Goal: Task Accomplishment & Management: Use online tool/utility

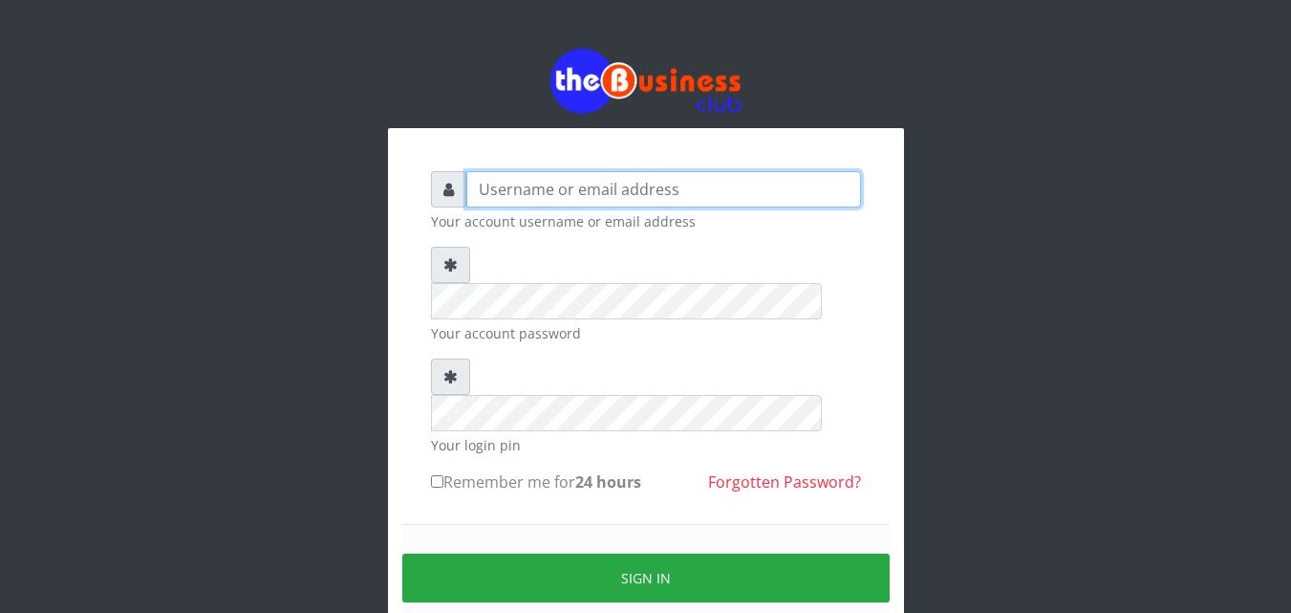
type input "Uchechukstelec"
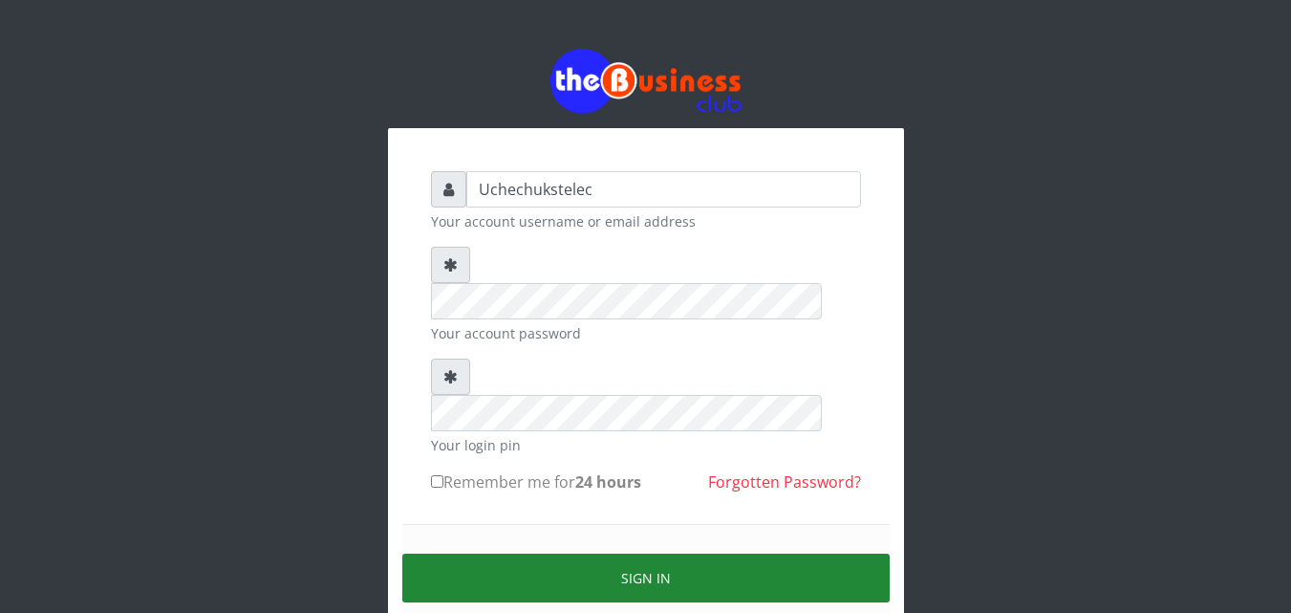
click at [699, 553] on button "Sign in" at bounding box center [645, 577] width 487 height 49
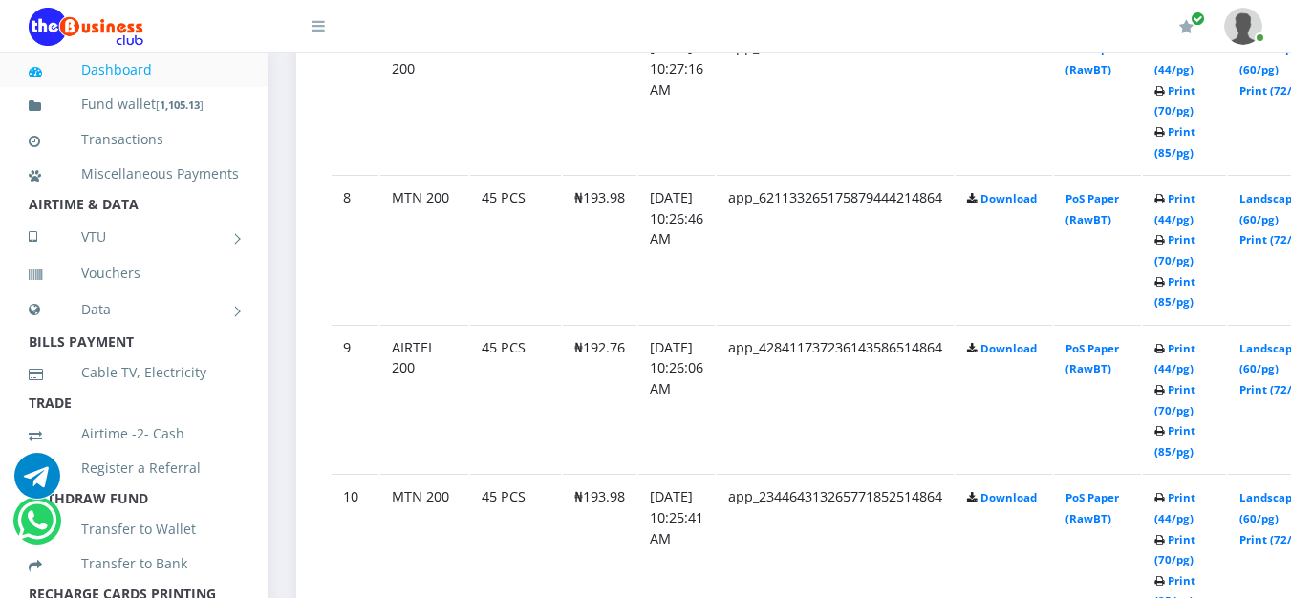
scroll to position [2084, 0]
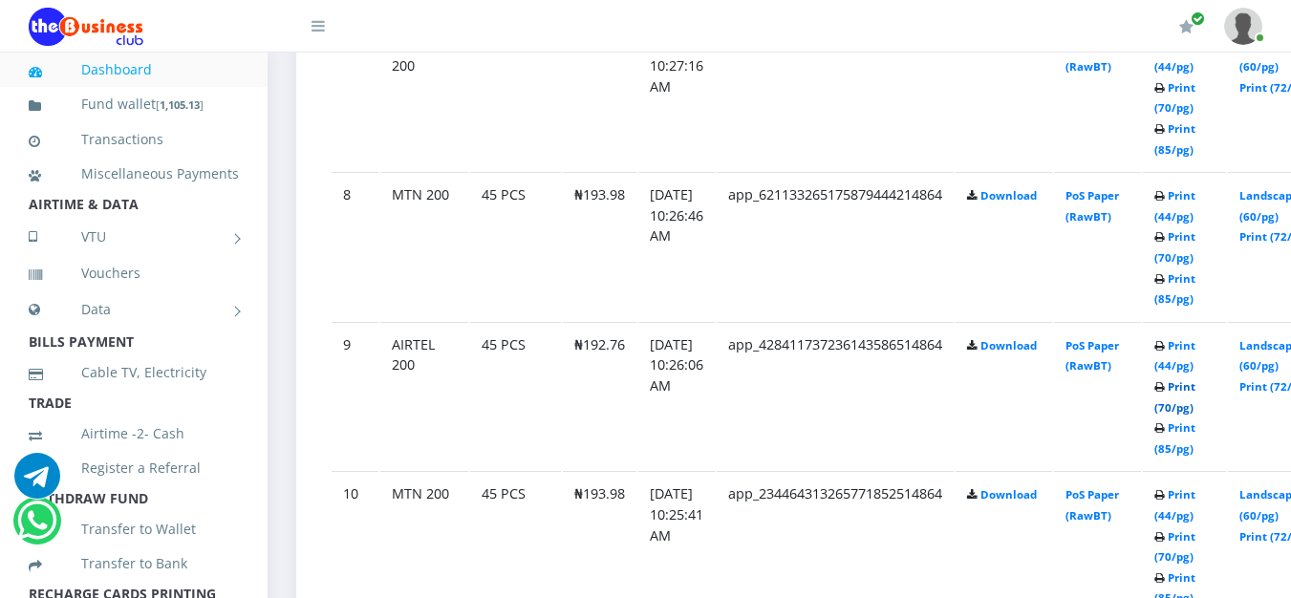
click at [1196, 410] on link "Print (70/pg)" at bounding box center [1174, 396] width 41 height 35
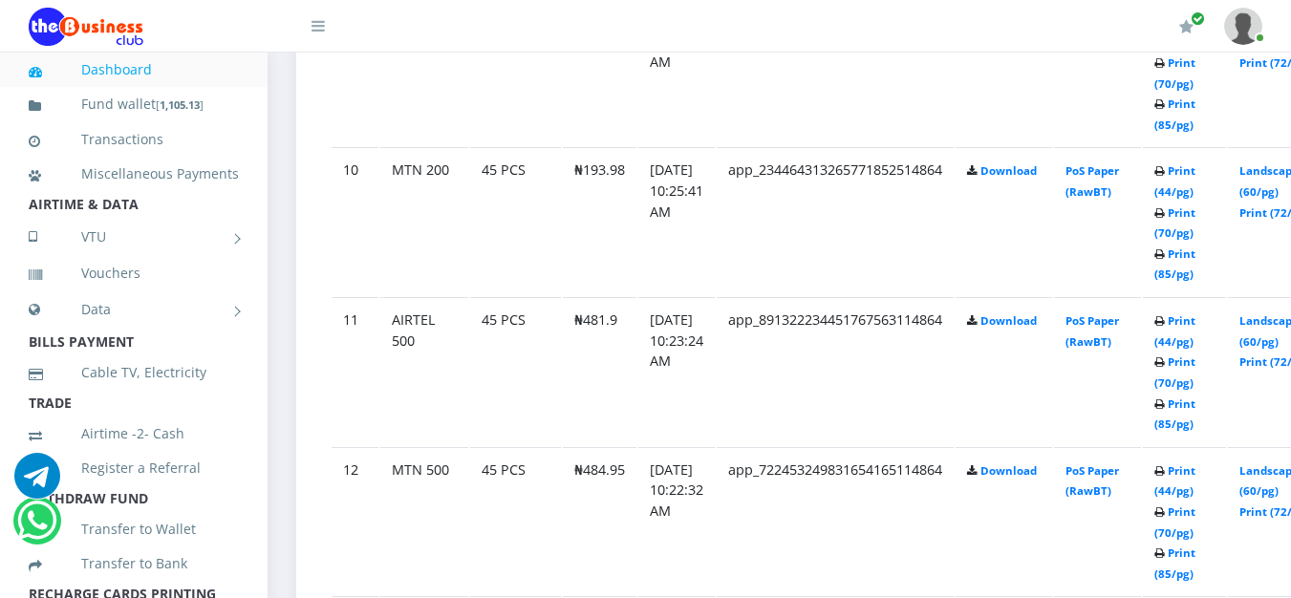
scroll to position [2421, 0]
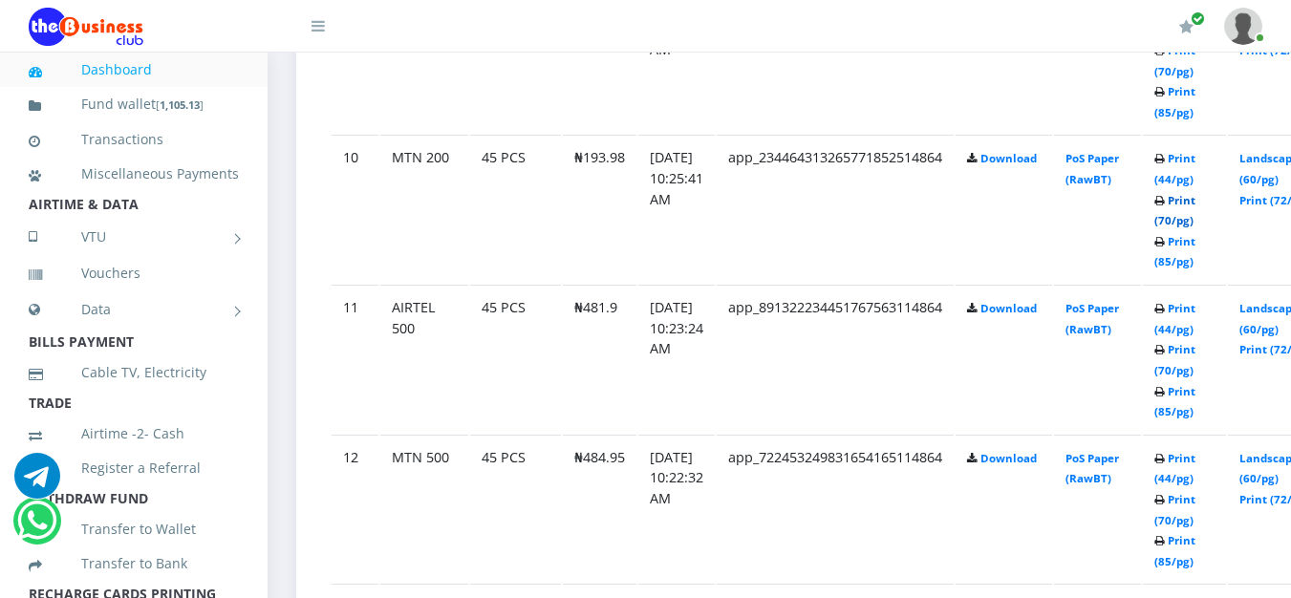
click at [1196, 226] on link "Print (70/pg)" at bounding box center [1174, 210] width 41 height 35
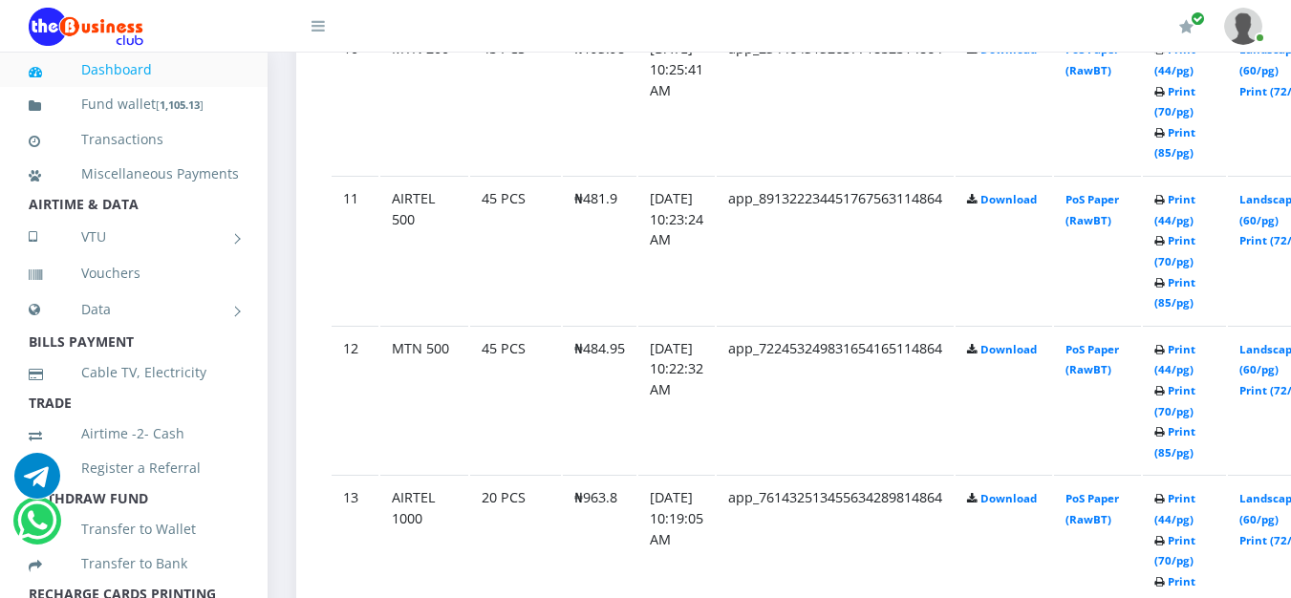
scroll to position [2518, 0]
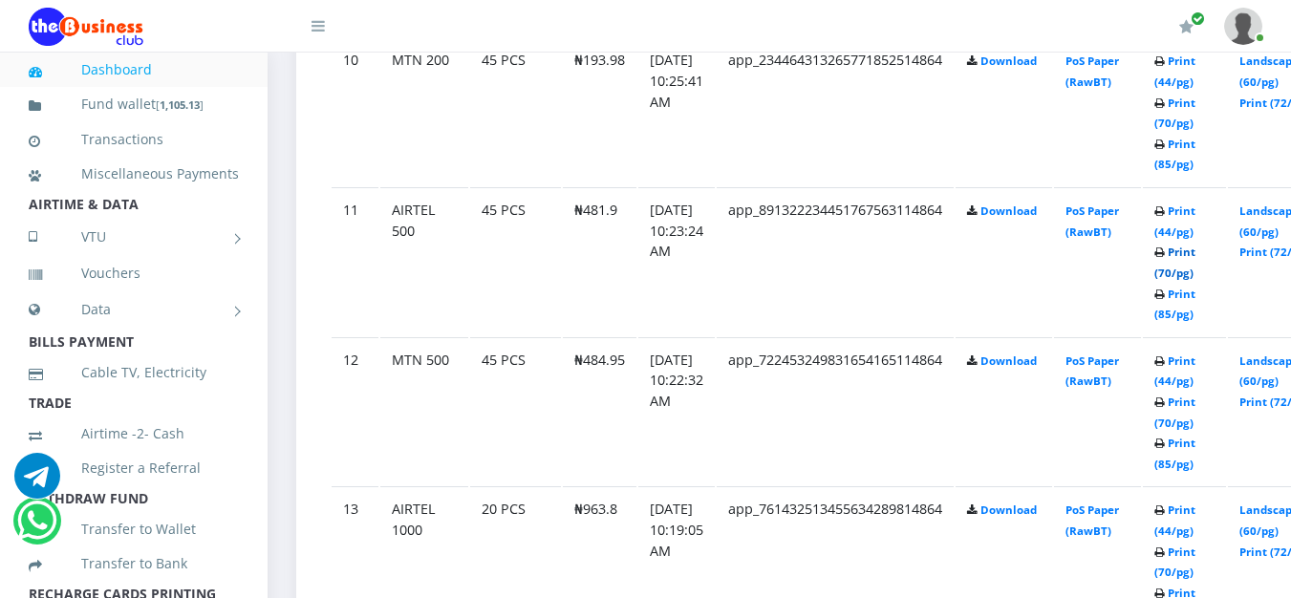
click at [1196, 276] on link "Print (70/pg)" at bounding box center [1174, 262] width 41 height 35
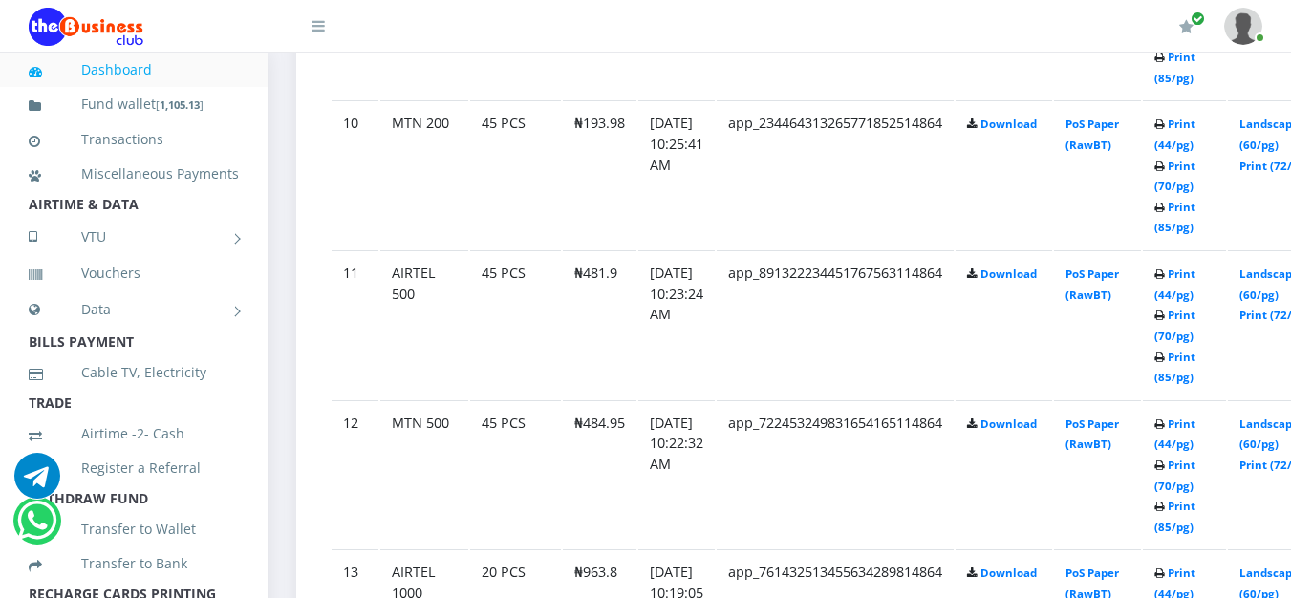
scroll to position [2518, 0]
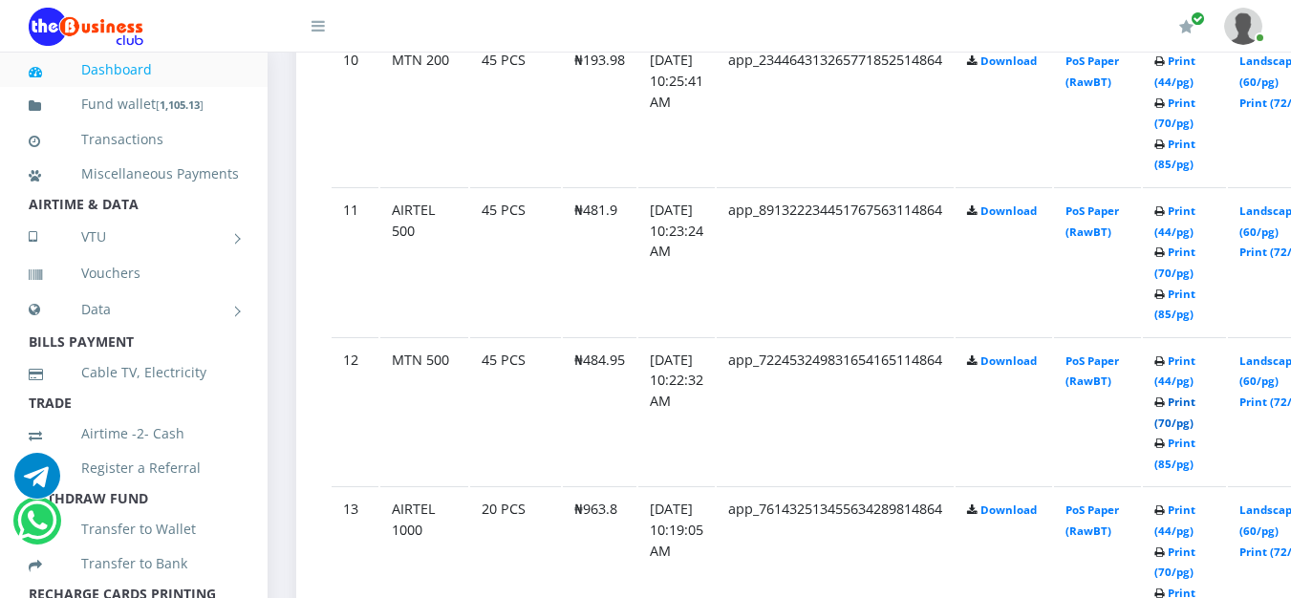
click at [1196, 428] on link "Print (70/pg)" at bounding box center [1174, 412] width 41 height 35
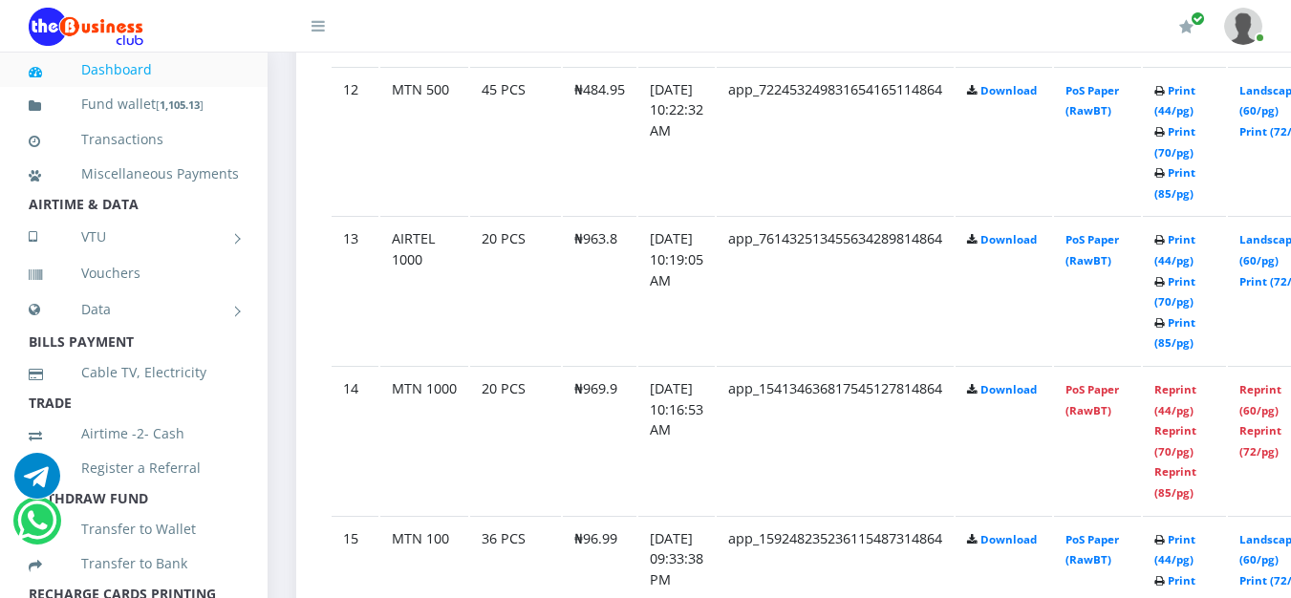
scroll to position [2820, 0]
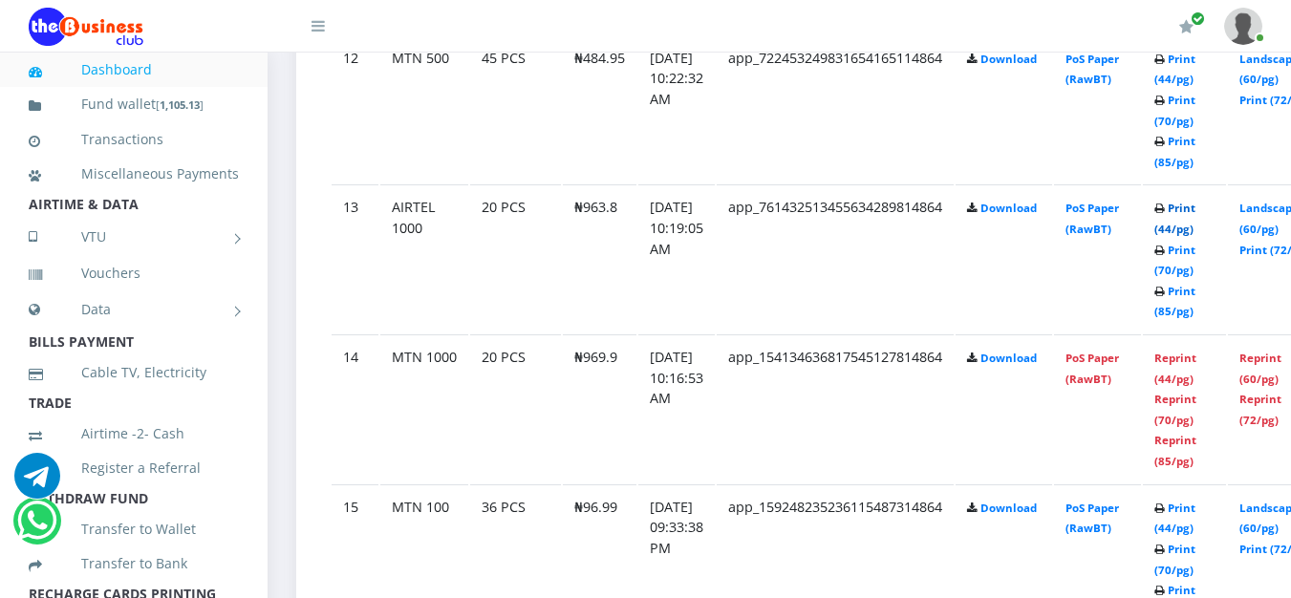
click at [1196, 231] on link "Print (44/pg)" at bounding box center [1174, 218] width 41 height 35
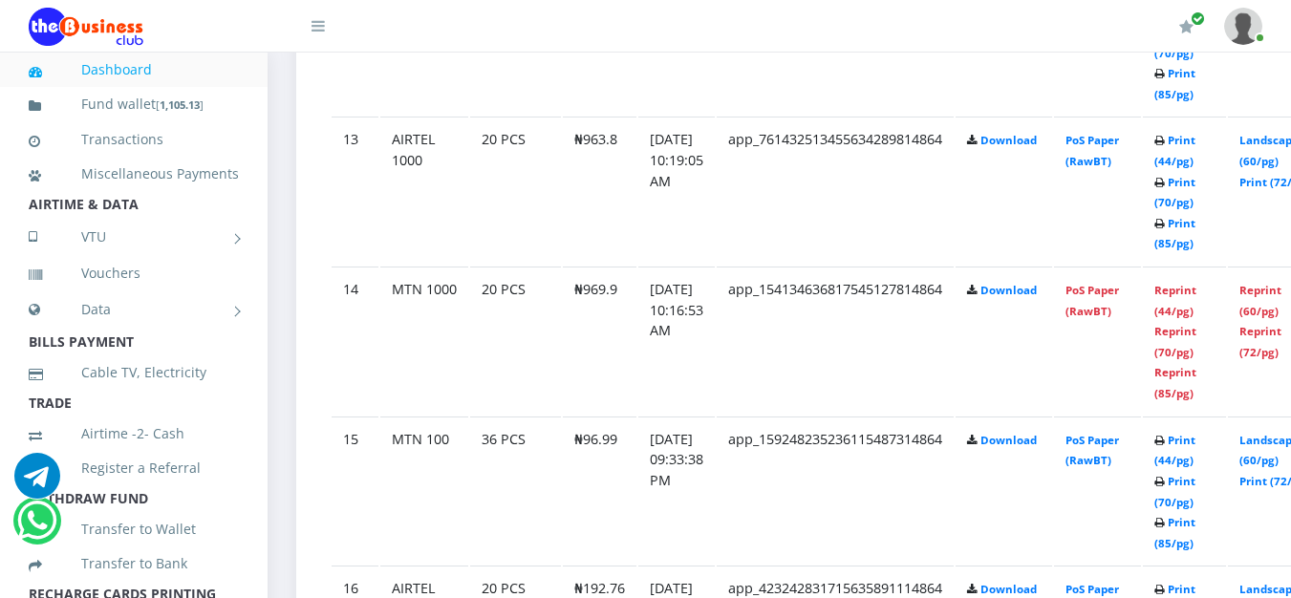
scroll to position [2889, 0]
click at [1196, 314] on link "Reprint (44/pg)" at bounding box center [1175, 299] width 42 height 35
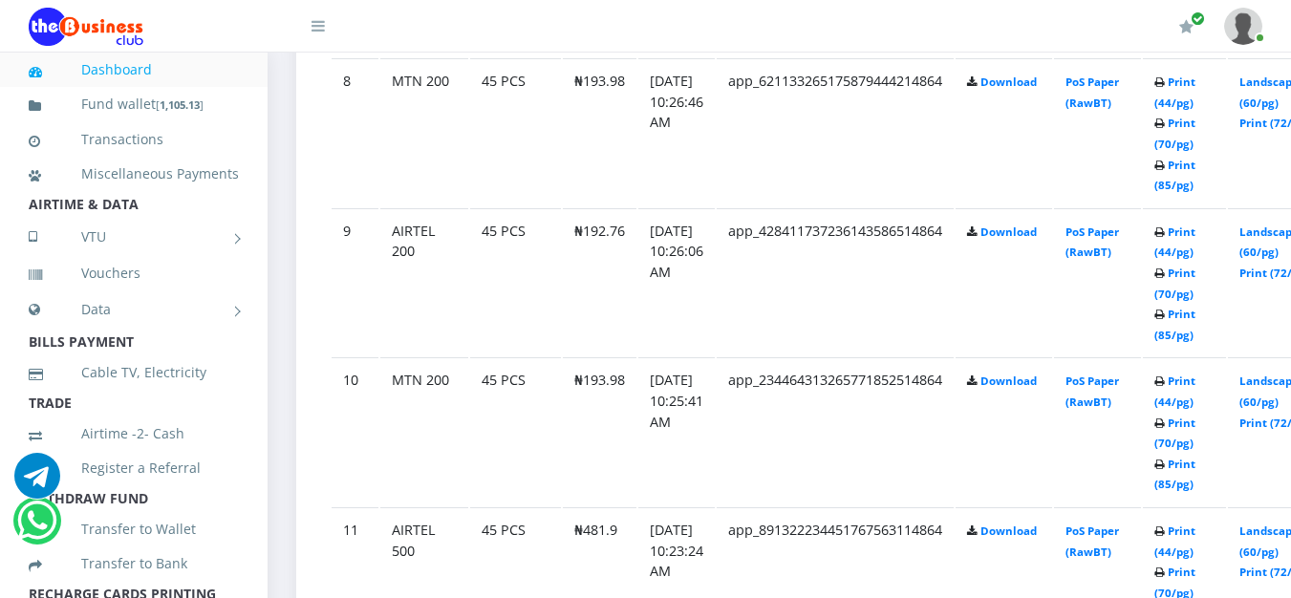
scroll to position [2197, 0]
click at [1196, 291] on link "Print (70/pg)" at bounding box center [1174, 284] width 41 height 35
